Goal: Task Accomplishment & Management: Complete application form

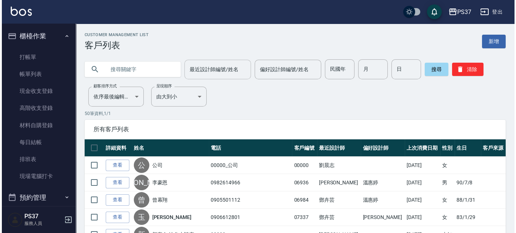
scroll to position [266, 0]
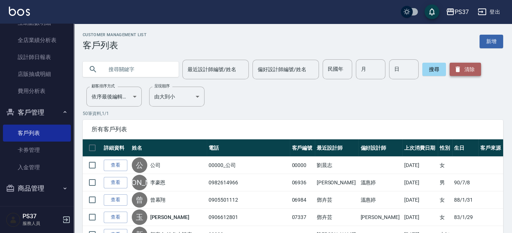
click at [461, 72] on button "清除" at bounding box center [465, 69] width 31 height 13
click at [332, 70] on input "民國年" at bounding box center [338, 69] width 30 height 20
click at [339, 68] on input "民國年" at bounding box center [338, 69] width 30 height 20
click at [340, 68] on input "民國年" at bounding box center [338, 69] width 30 height 20
type input "37"
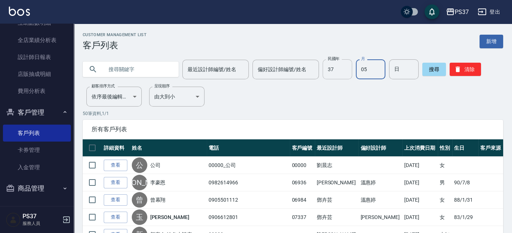
type input "05"
type input "01"
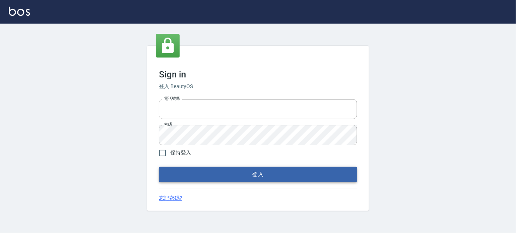
type input "037692666"
click at [251, 168] on button "登入" at bounding box center [258, 175] width 198 height 16
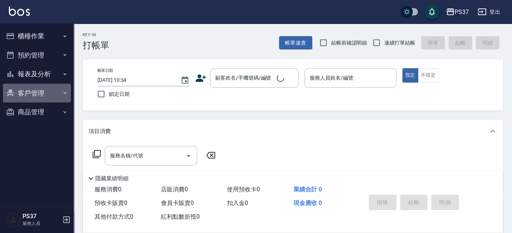
click at [49, 93] on button "客戶管理" at bounding box center [37, 93] width 68 height 19
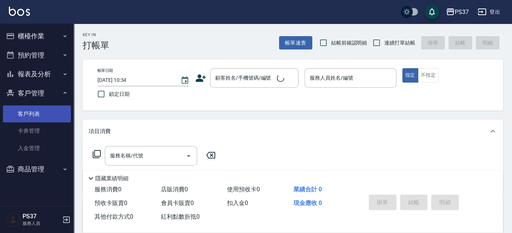
drag, startPoint x: 34, startPoint y: 113, endPoint x: 37, endPoint y: 112, distance: 3.8
click at [34, 113] on link "客戶列表" at bounding box center [37, 114] width 68 height 17
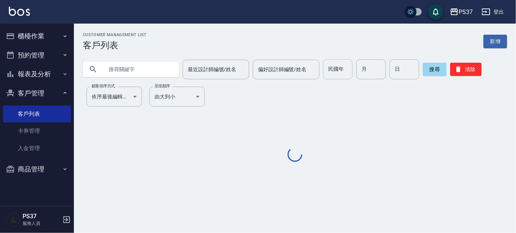
click at [328, 69] on input "民國年" at bounding box center [338, 69] width 30 height 20
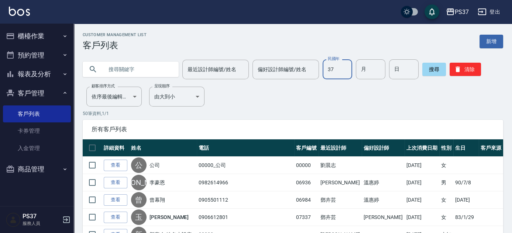
type input "37"
type input "05"
type input "01"
